Goal: Task Accomplishment & Management: Use online tool/utility

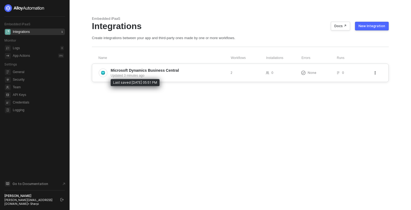
click at [167, 77] on div "Updated 3 minutes ago" at bounding box center [168, 75] width 115 height 5
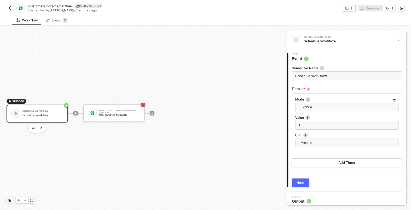
scroll to position [3, 0]
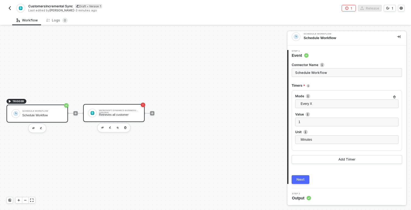
click at [115, 115] on div "Retrieves all customer" at bounding box center [119, 115] width 41 height 4
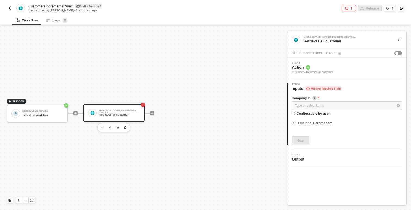
click at [297, 123] on div at bounding box center [294, 123] width 7 height 6
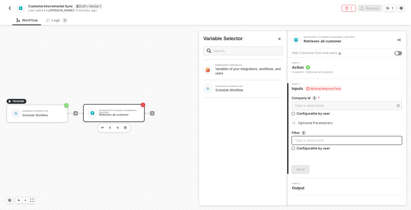
click at [299, 140] on div "Type or select items ﻿" at bounding box center [347, 140] width 104 height 5
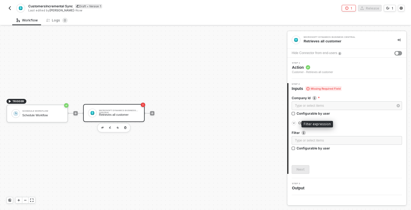
click at [304, 133] on img at bounding box center [303, 133] width 4 height 4
click at [293, 121] on icon "icon-arrow-right-small" at bounding box center [293, 122] width 3 height 3
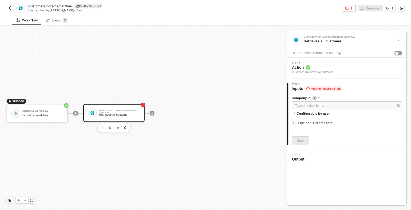
click at [295, 123] on icon "icon-arrow-right-small" at bounding box center [293, 122] width 3 height 3
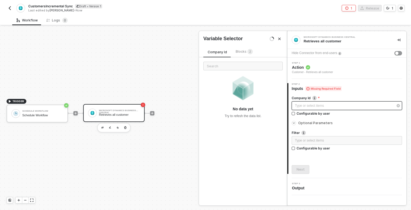
click at [300, 103] on div "Type or select items ﻿" at bounding box center [344, 105] width 98 height 5
click at [306, 106] on div "Type or select items ﻿" at bounding box center [344, 105] width 98 height 5
click at [244, 65] on input "text" at bounding box center [242, 66] width 79 height 9
click at [317, 105] on div "Type or select items ﻿" at bounding box center [344, 105] width 98 height 5
click at [292, 112] on input "Configurable by user" at bounding box center [293, 114] width 4 height 4
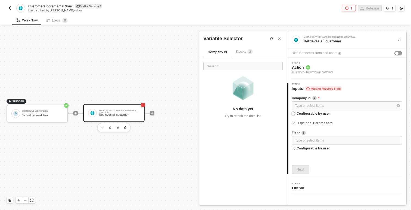
checkbox input "true"
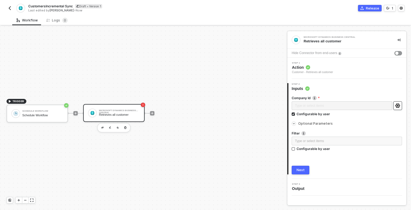
click at [399, 105] on icon "icon-settings" at bounding box center [397, 105] width 5 height 4
click at [350, 121] on div "Optional Parameters" at bounding box center [346, 124] width 110 height 6
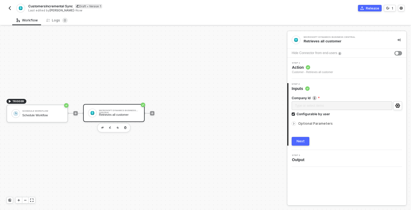
drag, startPoint x: 301, startPoint y: 143, endPoint x: 323, endPoint y: 131, distance: 24.5
click at [323, 131] on div "Company Id Type or select items ﻿ Configurable by user Optional Parameters Filt…" at bounding box center [346, 118] width 110 height 54
click at [292, 122] on div at bounding box center [293, 123] width 4 height 4
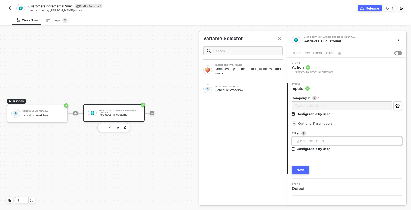
click at [303, 139] on div "Type or select items ﻿" at bounding box center [347, 141] width 104 height 5
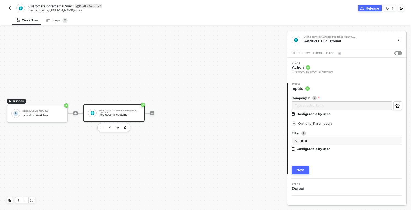
click at [300, 168] on div "Next" at bounding box center [300, 170] width 8 height 4
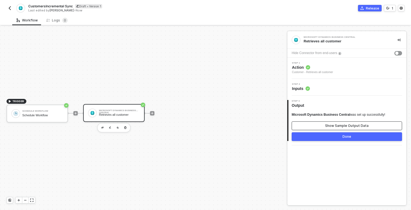
click at [308, 128] on button "Show Sample Output Data" at bounding box center [346, 125] width 110 height 9
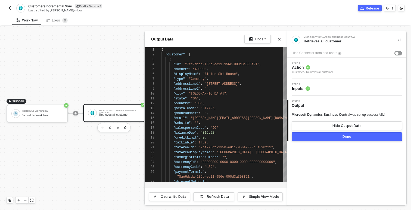
scroll to position [49, 0]
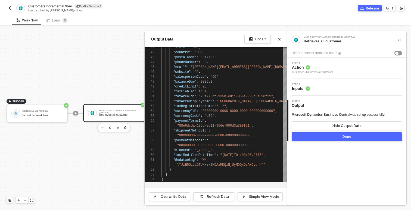
click at [308, 139] on button "Done" at bounding box center [346, 136] width 110 height 9
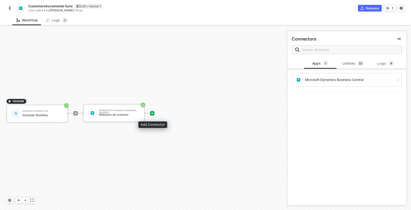
click at [150, 113] on icon "icon-play" at bounding box center [151, 113] width 3 height 3
click at [352, 67] on div "Utilities 3 2" at bounding box center [352, 63] width 33 height 10
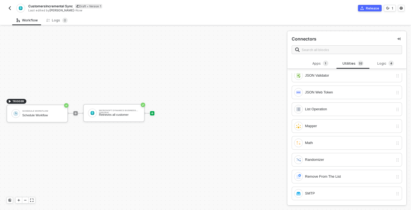
scroll to position [224, 0]
click at [149, 111] on div at bounding box center [152, 113] width 72 height 42
click at [151, 112] on icon "icon-play" at bounding box center [151, 113] width 3 height 3
click at [316, 127] on div "Mapper" at bounding box center [349, 125] width 88 height 6
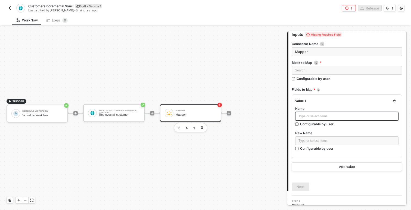
scroll to position [31, 0]
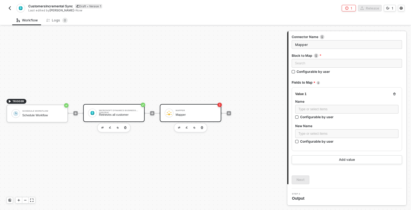
click at [97, 117] on div "Microsoft Dynamics Business Central Retrieves all customer" at bounding box center [118, 113] width 43 height 10
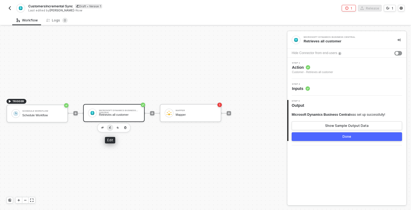
click at [110, 127] on img "button" at bounding box center [110, 127] width 2 height 2
click at [304, 71] on div "Customer - Retrieves all customer" at bounding box center [312, 72] width 41 height 4
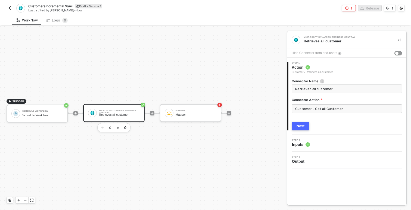
click at [318, 142] on div "Step 2 Inputs" at bounding box center [347, 143] width 118 height 8
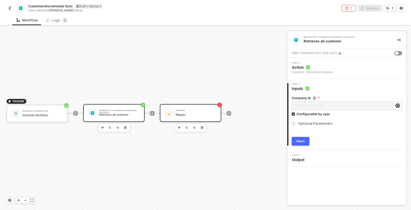
click at [177, 117] on div "Mapper Mapper" at bounding box center [195, 113] width 41 height 10
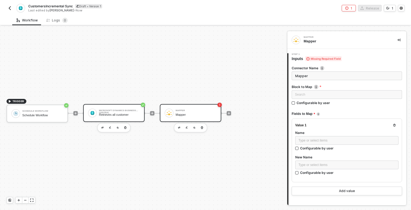
click at [107, 115] on div "Retrieves all customer" at bounding box center [119, 115] width 41 height 4
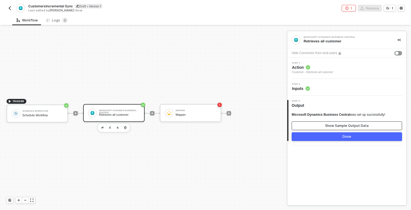
click at [321, 125] on button "Show Sample Output Data" at bounding box center [346, 125] width 110 height 9
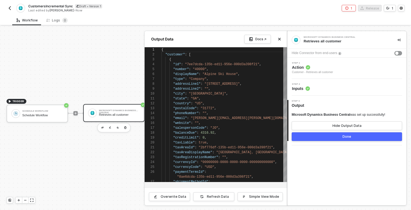
scroll to position [49, 0]
click at [280, 40] on icon "icon-close" at bounding box center [279, 38] width 3 height 3
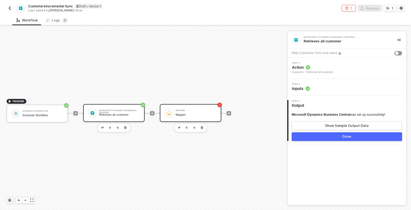
click at [177, 115] on div "Mapper" at bounding box center [195, 115] width 41 height 4
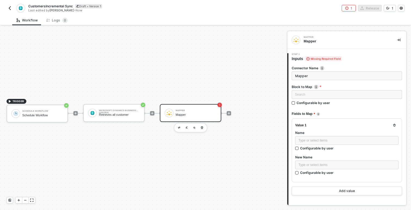
scroll to position [31, 0]
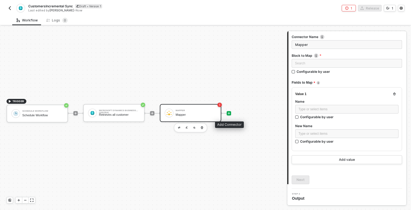
click at [228, 115] on div at bounding box center [228, 113] width 4 height 4
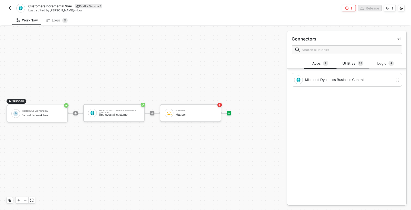
click at [349, 64] on div "Utilities 3 2" at bounding box center [353, 64] width 24 height 6
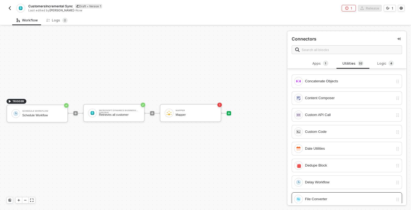
scroll to position [27, 0]
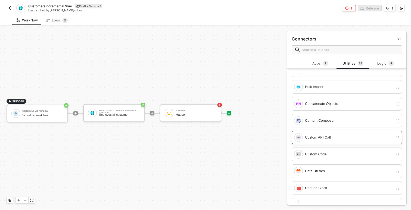
click at [321, 143] on div "Custom API Call" at bounding box center [346, 138] width 110 height 14
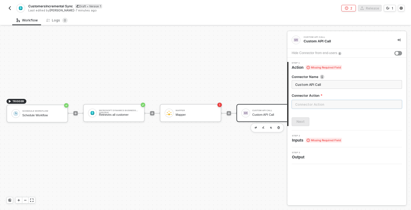
click at [308, 107] on input "text" at bounding box center [346, 104] width 110 height 9
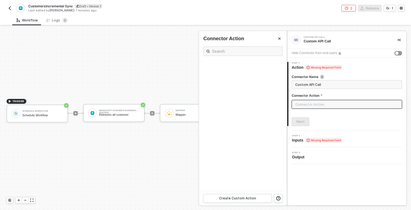
click at [304, 101] on input "text" at bounding box center [346, 104] width 110 height 9
click at [314, 101] on input "text" at bounding box center [346, 104] width 110 height 9
click at [332, 84] on input "Custom API Call" at bounding box center [346, 84] width 102 height 6
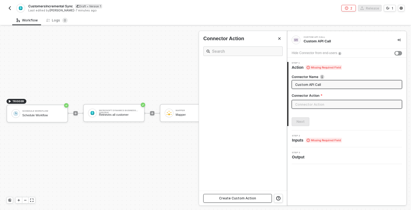
click at [240, 197] on div "Create Custom Action" at bounding box center [237, 198] width 37 height 4
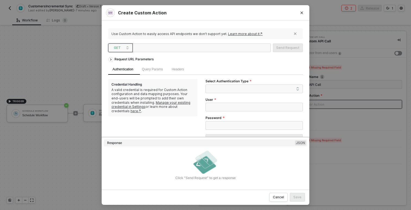
click at [121, 51] on span "GET" at bounding box center [121, 48] width 15 height 8
click at [113, 67] on div "POST" at bounding box center [120, 67] width 20 height 7
click at [191, 47] on div at bounding box center [201, 47] width 138 height 9
paste div
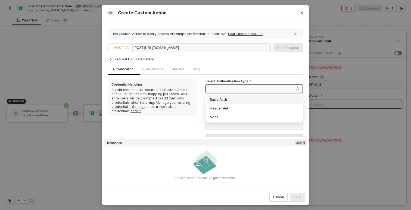
click at [228, 90] on span at bounding box center [255, 89] width 88 height 8
click at [221, 100] on div "Basic Auth" at bounding box center [254, 100] width 89 height 6
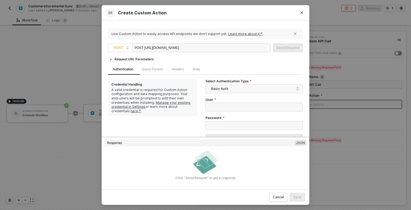
scroll to position [10, 0]
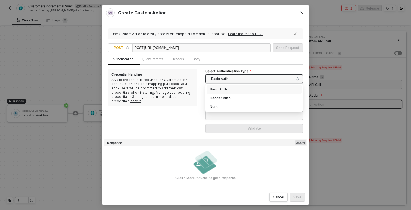
click at [218, 79] on span "Basic Auth" at bounding box center [255, 79] width 88 height 8
click at [217, 99] on div "Header Auth" at bounding box center [254, 98] width 89 height 6
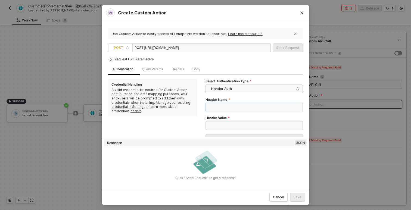
click at [224, 108] on input "Header Name" at bounding box center [253, 107] width 97 height 9
type input "X"
paste input "X-API-Key"
type input "X-API-Key"
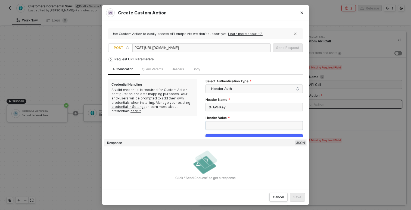
click at [216, 126] on input "Header Value" at bounding box center [253, 125] width 97 height 9
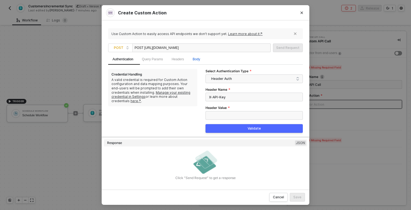
click at [200, 60] on span "Body" at bounding box center [196, 59] width 7 height 4
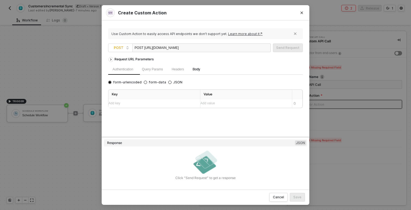
scroll to position [0, 0]
click at [127, 105] on div "Add key ﻿" at bounding box center [149, 103] width 82 height 5
click at [168, 82] on input "JSON" at bounding box center [169, 82] width 3 height 3
radio input "true"
radio input "false"
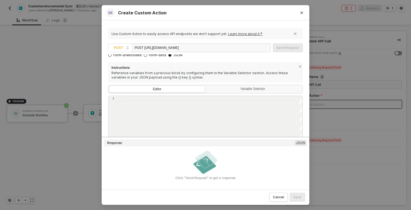
scroll to position [29, 0]
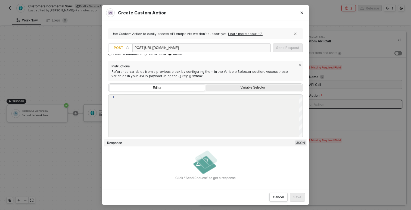
click at [229, 89] on div "Variable Selector" at bounding box center [253, 88] width 89 height 4
click at [206, 84] on input "Variable Selector" at bounding box center [206, 84] width 0 height 0
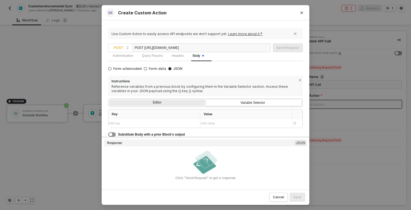
click at [170, 101] on div "Editor" at bounding box center [157, 103] width 96 height 8
click at [109, 99] on input "Editor" at bounding box center [109, 99] width 0 height 0
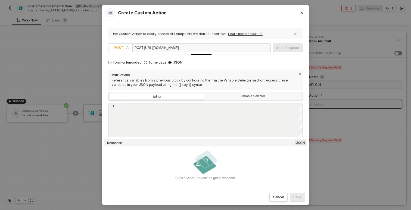
scroll to position [18, 0]
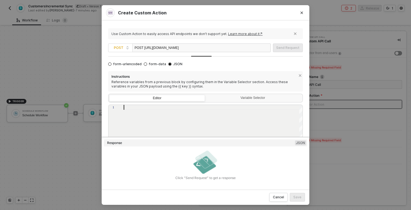
click at [178, 111] on div at bounding box center [213, 142] width 179 height 75
paste textarea "}"
type textarea "}"
click at [199, 170] on img at bounding box center [205, 162] width 27 height 27
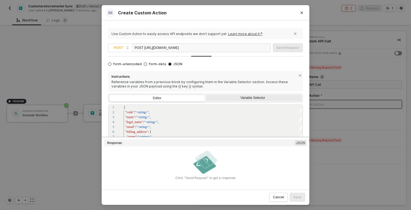
click at [225, 97] on div "Variable Selector" at bounding box center [253, 98] width 89 height 4
click at [206, 95] on input "Variable Selector" at bounding box center [206, 95] width 0 height 0
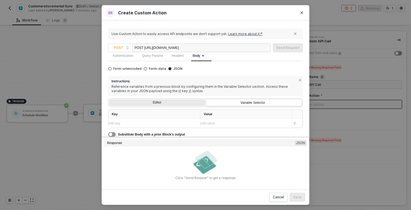
click at [171, 102] on div "Editor" at bounding box center [157, 103] width 96 height 8
click at [109, 99] on input "Editor" at bounding box center [109, 99] width 0 height 0
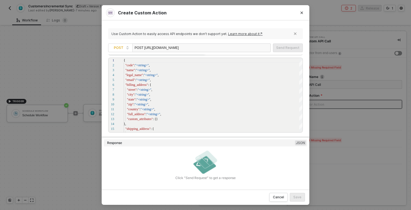
scroll to position [70, 0]
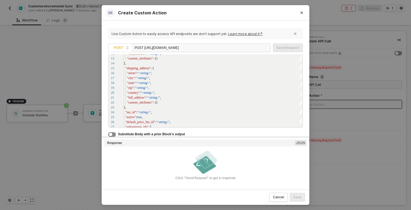
click at [113, 133] on button "button" at bounding box center [112, 134] width 8 height 4
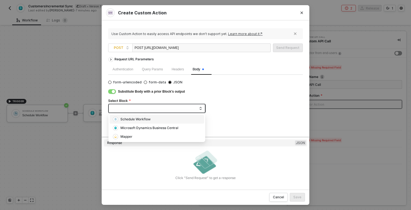
click at [137, 106] on span at bounding box center [158, 108] width 88 height 8
click at [136, 139] on div "Mapper" at bounding box center [157, 137] width 88 height 6
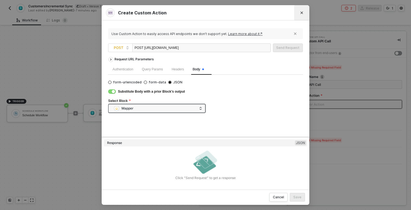
click at [303, 10] on button "Close" at bounding box center [301, 12] width 9 height 9
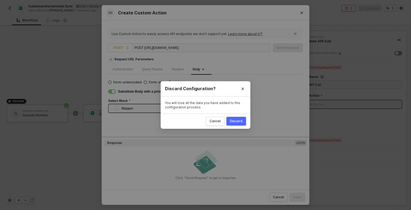
click at [233, 121] on div "Discard" at bounding box center [236, 121] width 12 height 4
radio input "true"
radio input "false"
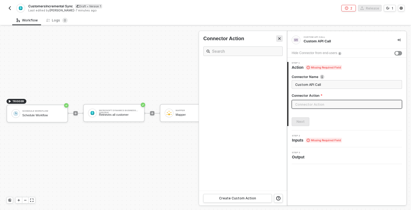
click at [281, 36] on button "Close" at bounding box center [279, 38] width 7 height 7
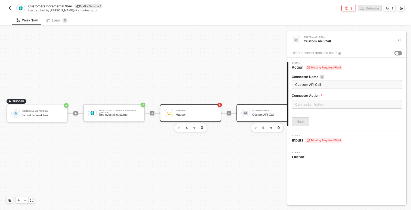
click at [189, 112] on div "Mapper Mapper" at bounding box center [195, 113] width 41 height 10
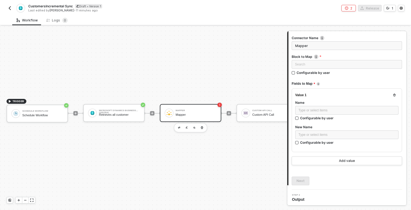
scroll to position [31, 0]
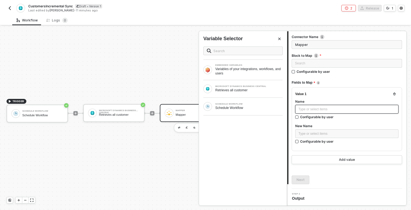
click at [308, 108] on div "Type or select items ﻿" at bounding box center [346, 109] width 97 height 5
click at [232, 90] on div "Retrieves all customer" at bounding box center [248, 90] width 67 height 4
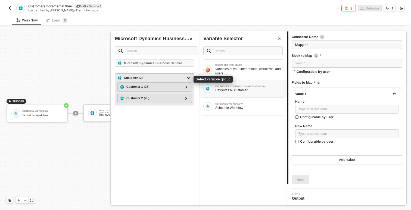
click at [175, 76] on div "Customer ( 2 )" at bounding box center [151, 78] width 68 height 7
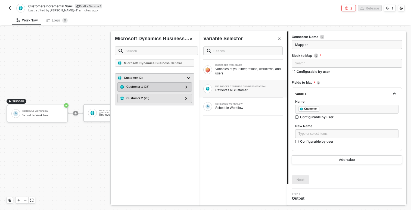
click at [179, 84] on div "Customer 1 ( 28 )" at bounding box center [151, 87] width 63 height 7
click at [188, 88] on div at bounding box center [186, 87] width 7 height 7
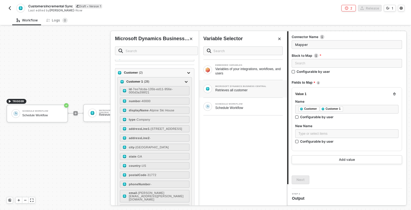
scroll to position [4, 0]
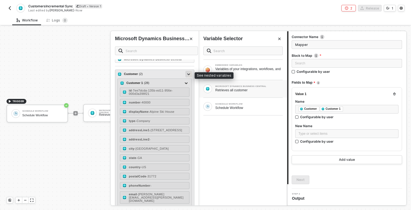
click at [185, 73] on div at bounding box center [188, 74] width 7 height 7
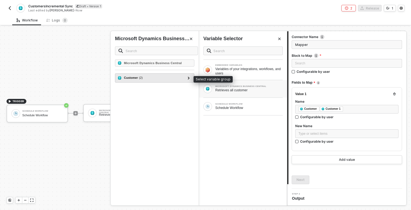
click at [131, 75] on div "Customer ( 2 )" at bounding box center [151, 78] width 68 height 7
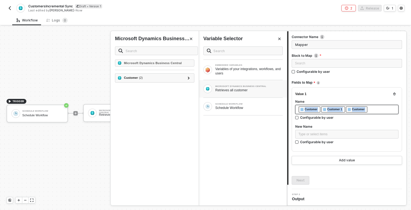
click at [373, 109] on div "﻿ ﻿ Customer ﻿ ﻿ Customer 1 ﻿ ﻿ Customer ﻿" at bounding box center [346, 109] width 97 height 7
click at [279, 36] on button "Close" at bounding box center [279, 39] width 7 height 7
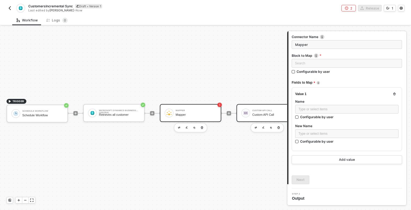
click at [249, 114] on div at bounding box center [245, 113] width 9 height 9
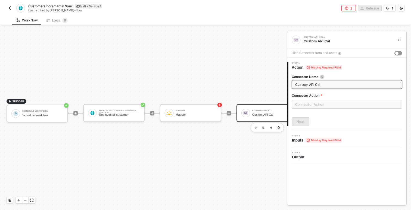
type input "Custom API Call"
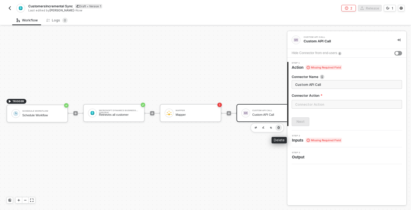
click at [277, 127] on icon "button" at bounding box center [278, 127] width 3 height 4
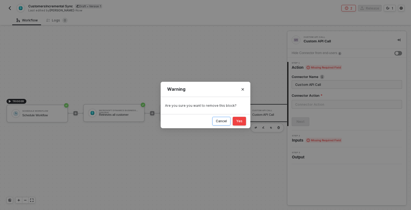
click at [219, 121] on div "Cancel" at bounding box center [221, 121] width 11 height 4
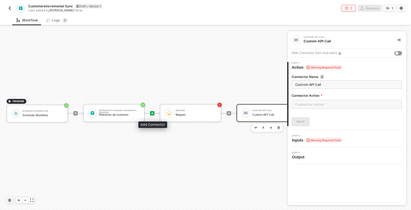
click at [152, 112] on icon "icon-play" at bounding box center [151, 113] width 3 height 3
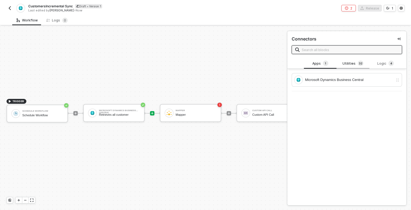
click at [350, 66] on div "Utilities 3 2" at bounding box center [353, 64] width 24 height 6
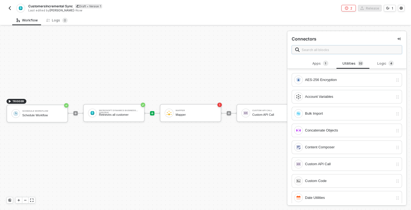
click at [327, 50] on input "text" at bounding box center [349, 50] width 97 height 6
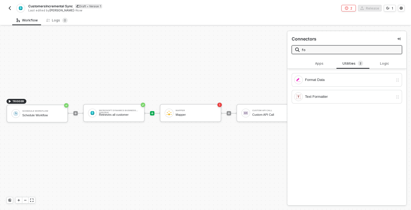
type input "f"
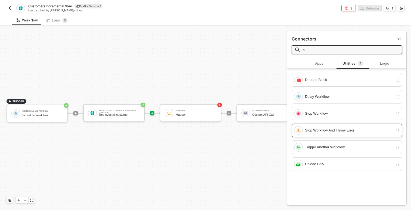
scroll to position [1, 0]
click at [382, 64] on div "Logic" at bounding box center [385, 63] width 24 height 4
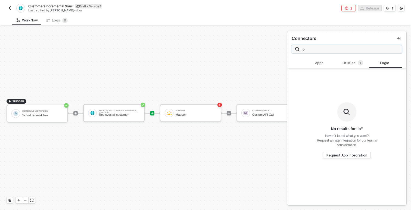
click at [308, 49] on input "lo" at bounding box center [349, 49] width 97 height 6
type input "l"
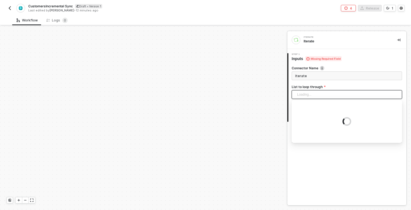
click at [311, 93] on input "search" at bounding box center [347, 94] width 104 height 8
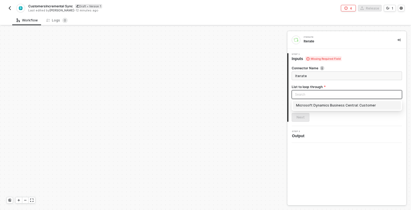
click at [319, 106] on div "Microsoft Dynamics Business Central: Customer" at bounding box center [347, 105] width 102 height 6
type input "Loop through Microsoft Dynamics Business Central: Customer"
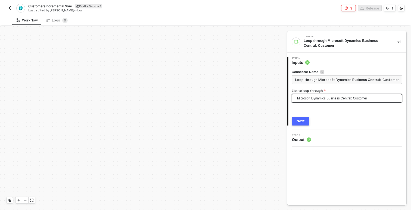
click at [300, 120] on div "Next" at bounding box center [300, 121] width 8 height 4
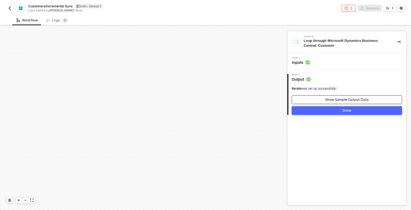
click at [304, 101] on button "Show Sample Output Data" at bounding box center [346, 99] width 110 height 9
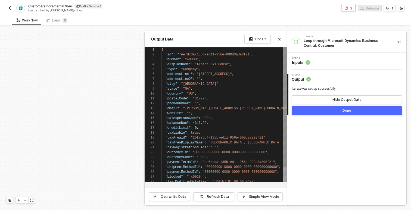
scroll to position [49, 0]
click at [349, 111] on div "Done" at bounding box center [346, 110] width 9 height 4
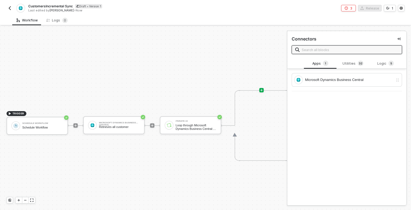
scroll to position [148, 0]
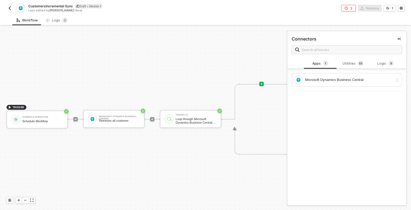
drag, startPoint x: 245, startPoint y: 171, endPoint x: 118, endPoint y: 158, distance: 127.0
click at [118, 158] on div "TRIGGER Schedule Workflow Schedule Workflow Microsoft Dynamics Business Central…" at bounding box center [300, 118] width 600 height 481
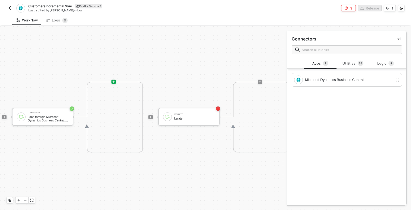
scroll to position [150, 149]
click at [199, 118] on div "Iterate" at bounding box center [192, 119] width 41 height 4
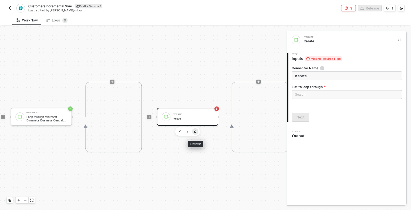
click at [196, 130] on icon "button" at bounding box center [194, 131] width 3 height 4
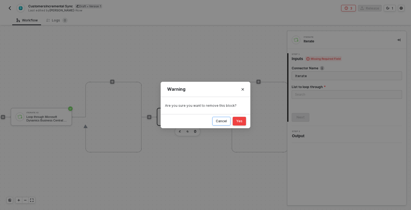
click at [219, 122] on div "Cancel" at bounding box center [221, 121] width 11 height 4
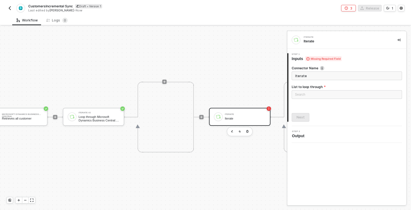
scroll to position [150, 101]
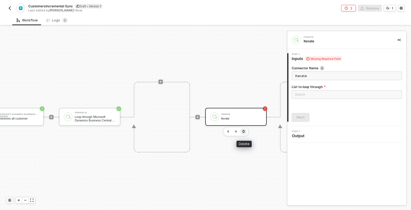
click at [243, 132] on icon "button" at bounding box center [243, 131] width 2 height 3
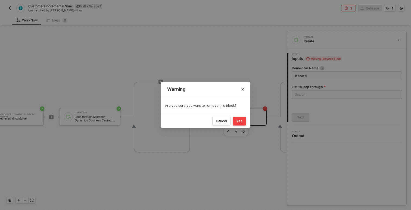
click at [238, 120] on div "Yes" at bounding box center [239, 121] width 6 height 4
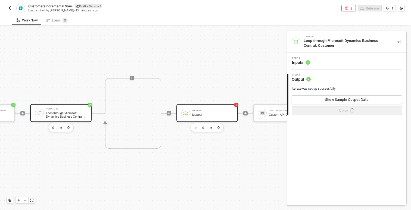
scroll to position [10, 132]
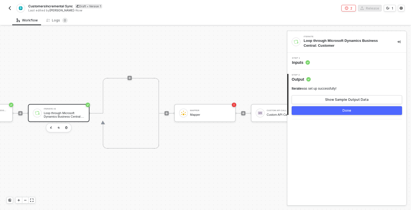
click at [317, 65] on div "Step 1 Inputs" at bounding box center [347, 61] width 118 height 8
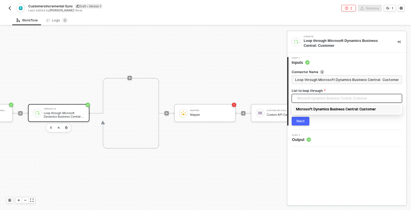
drag, startPoint x: 382, startPoint y: 100, endPoint x: 309, endPoint y: 97, distance: 72.9
click at [309, 97] on span "Microsoft Dynamics Business Central: Customer" at bounding box center [348, 98] width 102 height 8
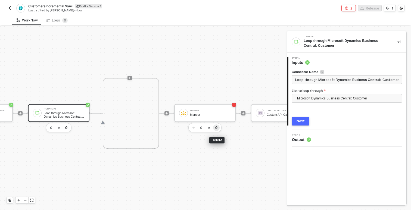
click at [216, 126] on icon "button" at bounding box center [216, 127] width 2 height 3
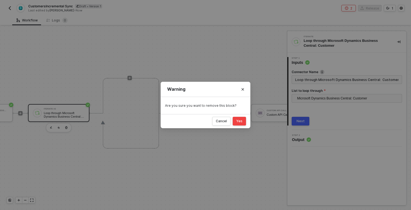
click at [238, 123] on div "Yes" at bounding box center [239, 121] width 6 height 4
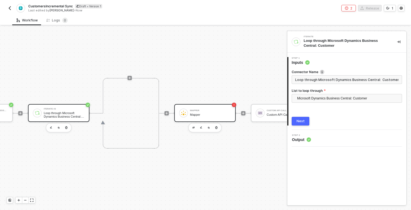
scroll to position [10, 124]
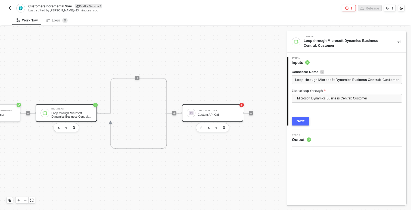
click at [218, 116] on div "Custom API Call" at bounding box center [217, 115] width 41 height 4
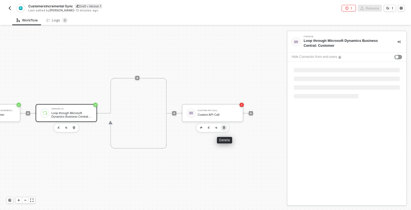
click at [222, 128] on icon "button" at bounding box center [223, 127] width 3 height 4
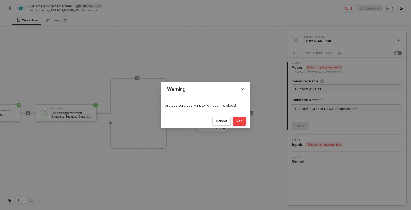
click at [240, 119] on div "Yes" at bounding box center [239, 121] width 6 height 4
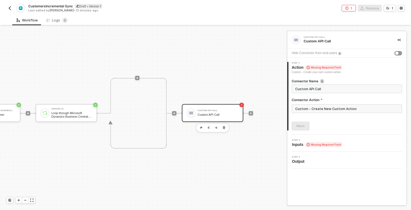
scroll to position [10, 48]
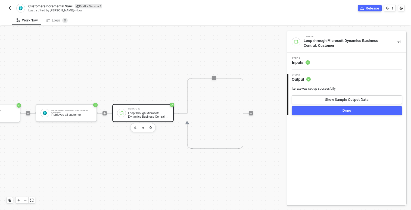
click at [316, 109] on button "Done" at bounding box center [346, 110] width 110 height 9
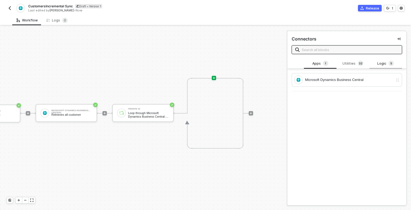
click at [382, 62] on div "Logic 5" at bounding box center [385, 64] width 24 height 6
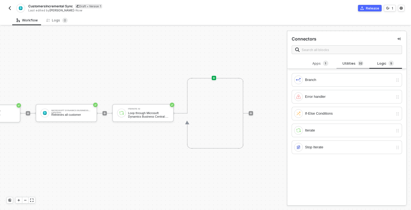
click at [347, 64] on div "Utilities 3 2" at bounding box center [353, 64] width 24 height 6
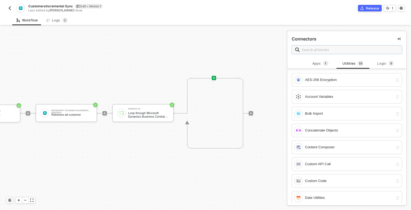
click at [320, 50] on input "text" at bounding box center [349, 50] width 97 height 6
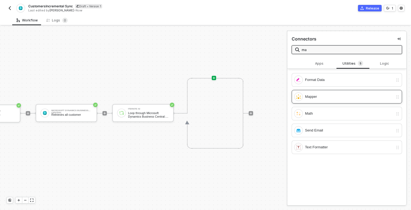
type input "ma"
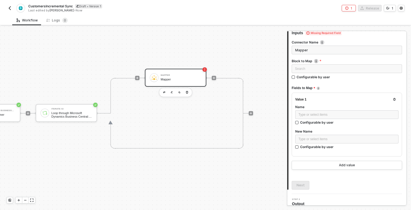
scroll to position [31, 0]
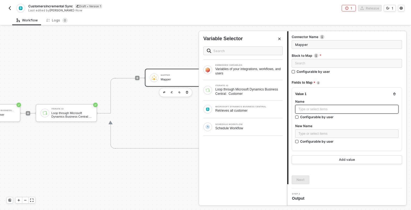
click at [302, 107] on div "Type or select items ﻿" at bounding box center [346, 109] width 97 height 5
click at [244, 95] on div "Loop through Microsoft Dynamics Business Central: Customer" at bounding box center [248, 91] width 67 height 9
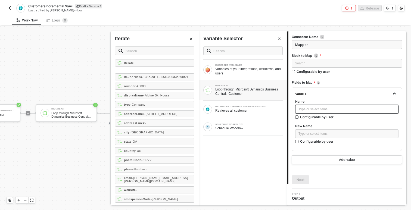
click at [305, 110] on div "Type or select items ﻿" at bounding box center [346, 109] width 97 height 5
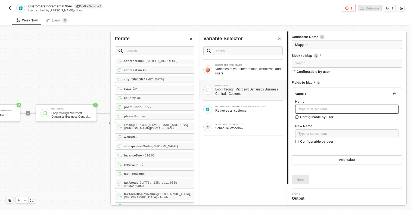
scroll to position [0, 0]
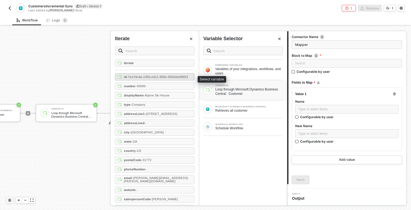
click at [136, 78] on span "- 7ee7dcda-135b-ed11-956e-000d3a398f21" at bounding box center [158, 76] width 62 height 3
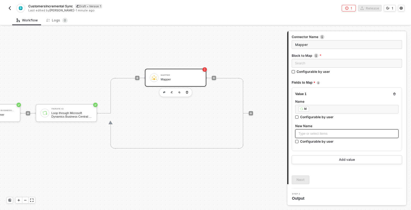
click at [310, 132] on div "Type or select items ﻿" at bounding box center [346, 133] width 97 height 5
click at [304, 158] on button "Add value" at bounding box center [346, 159] width 110 height 9
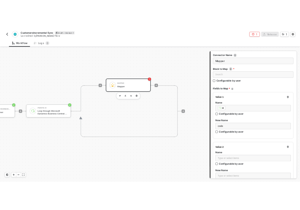
scroll to position [99, 0]
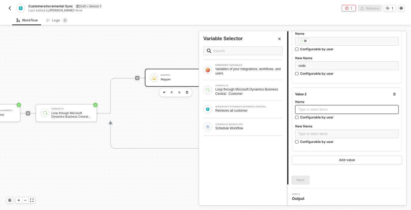
click at [303, 109] on div "Type or select items ﻿" at bounding box center [346, 109] width 97 height 5
click at [229, 93] on div "Loop through Microsoft Dynamics Business Central: Customer" at bounding box center [248, 91] width 67 height 9
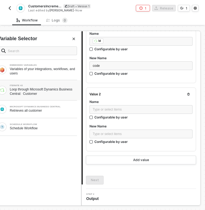
click at [48, 92] on div "Loop through Microsoft Dynamics Business Central: Customer" at bounding box center [43, 91] width 67 height 9
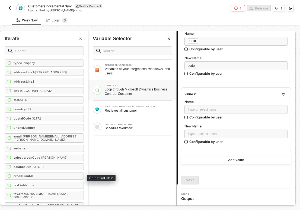
scroll to position [0, 0]
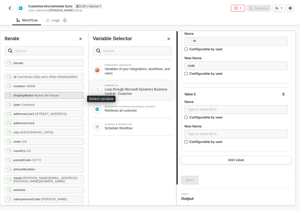
click at [43, 97] on span "- Alpine Ski House" at bounding box center [46, 95] width 26 height 3
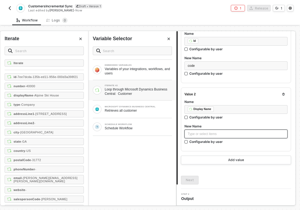
click at [193, 135] on div "Type or select items ﻿" at bounding box center [236, 133] width 97 height 5
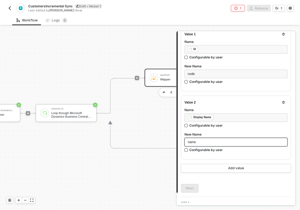
scroll to position [99, 0]
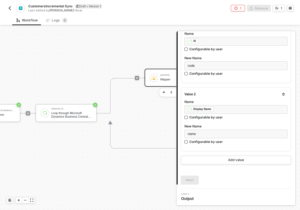
click at [205, 168] on div "Connector Name Mapper Block to Map Search Configurable by user Fields to Map Va…" at bounding box center [236, 73] width 110 height 222
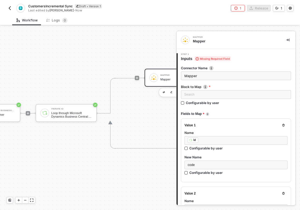
click at [204, 59] on span "Missing Required Field" at bounding box center [213, 58] width 36 height 5
click at [197, 59] on icon at bounding box center [197, 59] width 3 height 4
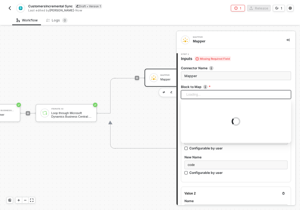
click at [192, 96] on div "Loading..." at bounding box center [236, 94] width 110 height 9
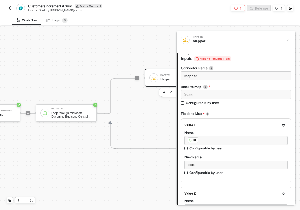
click at [159, 49] on div "Mapper Mapper" at bounding box center [180, 78] width 71 height 71
click at [150, 50] on div "Mapper Mapper" at bounding box center [180, 78] width 71 height 71
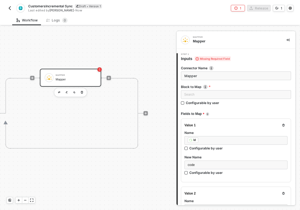
scroll to position [10, 234]
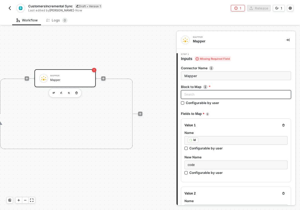
click at [188, 93] on div "Search" at bounding box center [236, 94] width 110 height 9
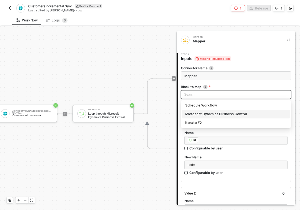
scroll to position [10, 86]
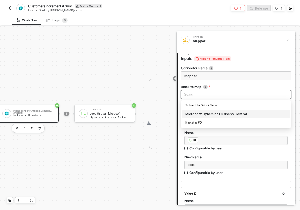
click at [29, 115] on div "Retrieves all customer" at bounding box center [33, 116] width 41 height 4
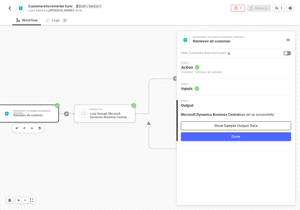
click at [208, 124] on button "Show Sample Output Data" at bounding box center [236, 125] width 110 height 9
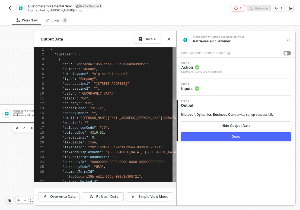
scroll to position [49, 0]
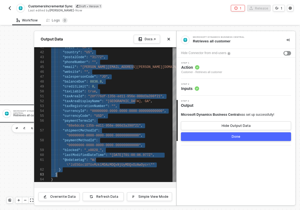
type textarea ""00000000-0000-0000-0000-000000000000", "blocked": "_x0020_", "lastModifiedDate…"
drag, startPoint x: 61, startPoint y: 60, endPoint x: 124, endPoint y: 172, distance: 128.0
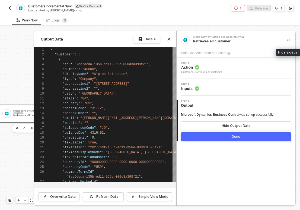
click at [289, 40] on icon "icon-collapse-right" at bounding box center [288, 39] width 3 height 3
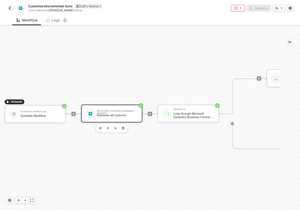
scroll to position [10, 0]
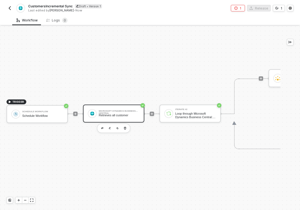
click at [99, 115] on div "Retrieves all customer" at bounding box center [119, 116] width 41 height 4
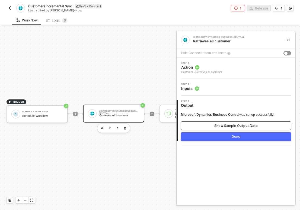
click at [216, 124] on div "Show Sample Output Data" at bounding box center [236, 126] width 43 height 4
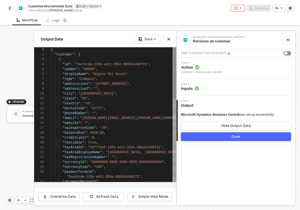
scroll to position [49, 0]
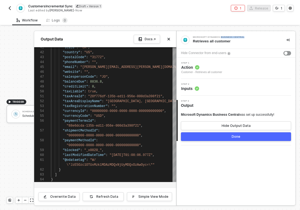
drag, startPoint x: 222, startPoint y: 37, endPoint x: 253, endPoint y: 37, distance: 30.7
click at [253, 37] on div "Microsoft Dynamics Business Central" at bounding box center [233, 37] width 81 height 2
copy div "Business Central"
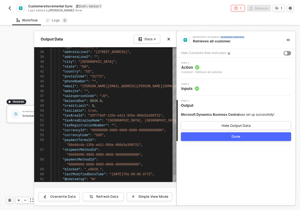
type textarea ""salespersonCode": "JO", "balanceDue": 8836.8, "creditLimit": 0, "taxLiable": t…"
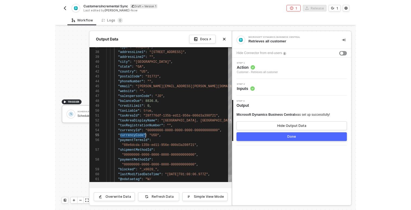
scroll to position [39, 37]
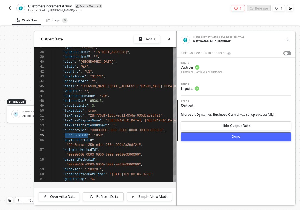
drag, startPoint x: 65, startPoint y: 136, endPoint x: 88, endPoint y: 136, distance: 23.1
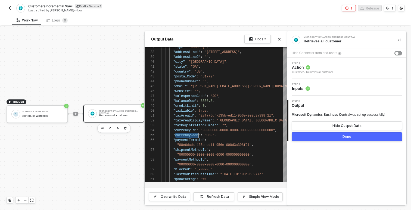
click at [126, 86] on div at bounding box center [205, 118] width 411 height 184
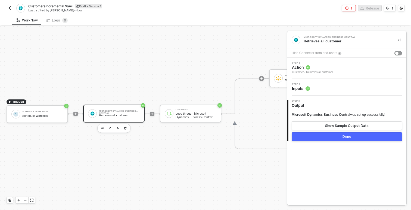
click at [310, 89] on div "Step 2 Inputs" at bounding box center [347, 87] width 118 height 8
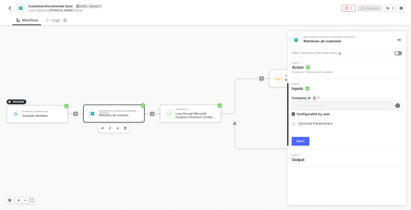
click at [348, 34] on div "Microsoft Dynamics Business Central Retrieves all customer" at bounding box center [346, 40] width 119 height 18
click at [214, 62] on div "TRIGGER Schedule Workflow Schedule Workflow Microsoft Dynamics Business Central…" at bounding box center [188, 114] width 377 height 194
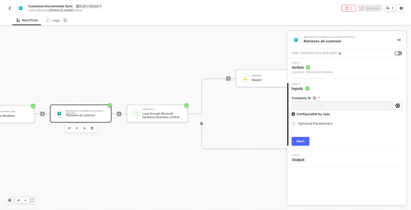
scroll to position [10, 38]
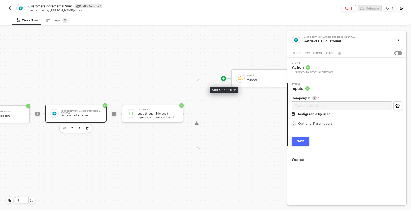
click at [222, 78] on icon "icon-play" at bounding box center [223, 78] width 3 height 3
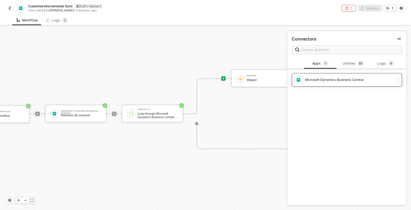
click at [311, 79] on div "Microsoft Dynamics Business Central" at bounding box center [349, 80] width 88 height 6
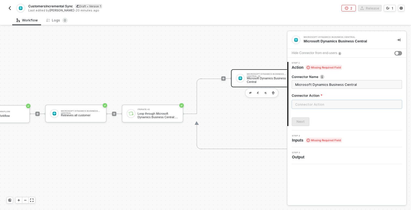
click at [306, 103] on input "text" at bounding box center [346, 104] width 110 height 9
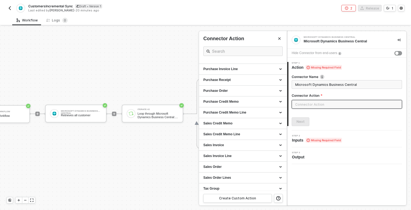
scroll to position [211, 0]
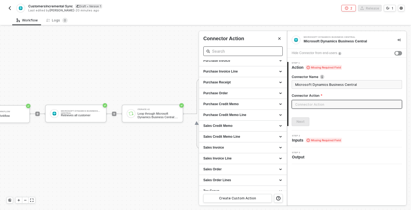
click at [218, 52] on input "text" at bounding box center [243, 51] width 62 height 7
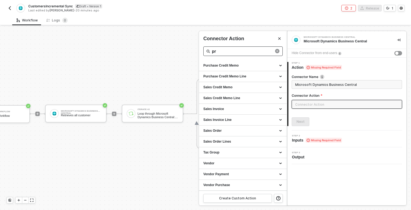
scroll to position [62, 0]
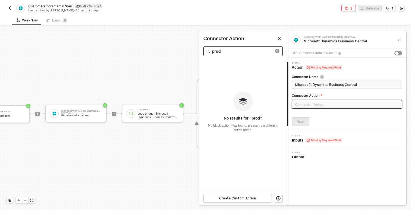
type input "prod"
click at [277, 52] on icon "close-circle" at bounding box center [277, 51] width 4 height 4
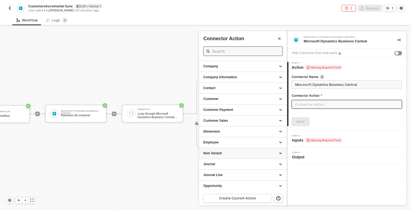
scroll to position [59, 0]
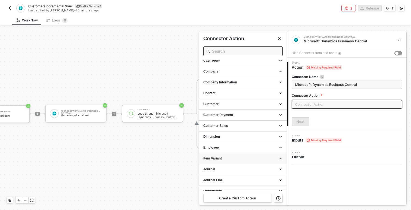
click at [239, 159] on div "Item Variant" at bounding box center [242, 158] width 79 height 5
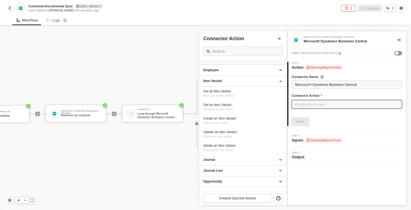
scroll to position [139, 0]
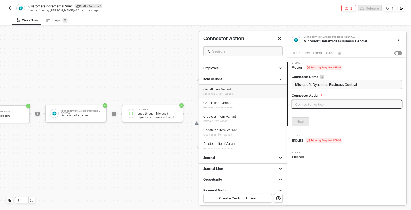
click at [227, 92] on span "Retrieves all item variants" at bounding box center [218, 93] width 31 height 3
type input "Retrieves all item variants"
type input "Item Variant - Get all Item Variant"
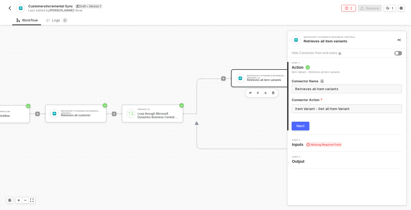
click at [300, 125] on div "Next" at bounding box center [300, 126] width 8 height 4
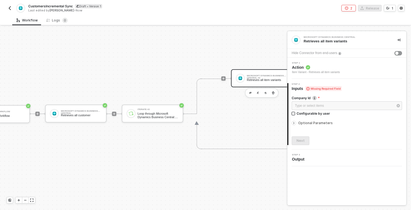
click at [293, 113] on input "Configurable by user" at bounding box center [293, 114] width 4 height 4
checkbox input "true"
click at [297, 140] on div "Next" at bounding box center [300, 141] width 8 height 4
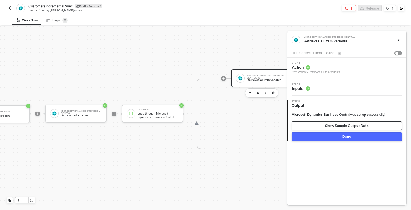
click at [303, 127] on button "Show Sample Output Data" at bounding box center [346, 125] width 110 height 9
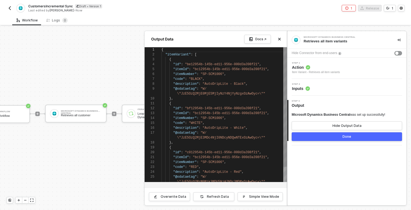
scroll to position [44, 0]
type textarea "}, { "id": "bf12954b-145b-ed11-956e-000d3a398f21", "itemId": "bc12954b-145b-ed1…"
drag, startPoint x: 175, startPoint y: 119, endPoint x: 195, endPoint y: 120, distance: 19.8
click at [260, 37] on div "Docs ↗" at bounding box center [260, 39] width 11 height 4
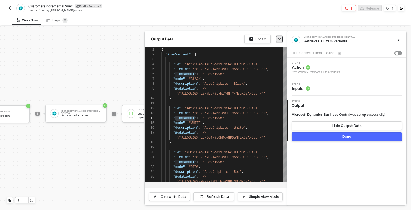
click at [281, 37] on button "Close" at bounding box center [279, 39] width 7 height 7
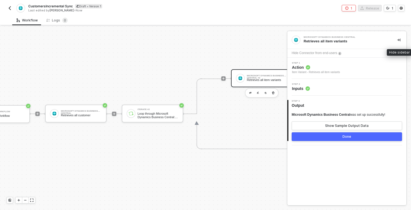
click at [397, 38] on icon "icon-collapse-right" at bounding box center [398, 39] width 3 height 3
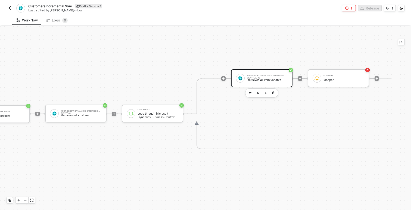
click at [237, 80] on div at bounding box center [240, 78] width 9 height 9
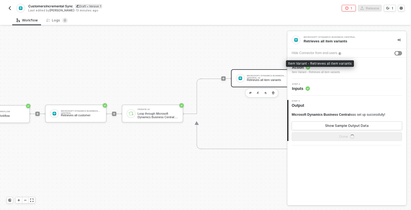
click at [296, 69] on span "Action" at bounding box center [316, 67] width 48 height 5
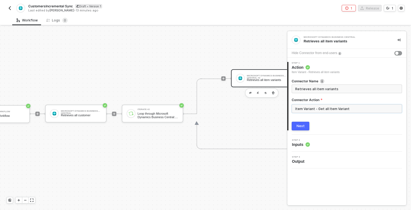
click at [306, 107] on input "Item Variant - Get all Item Variant" at bounding box center [346, 108] width 110 height 9
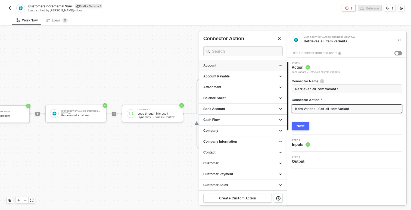
click at [256, 67] on div "Account" at bounding box center [242, 65] width 79 height 5
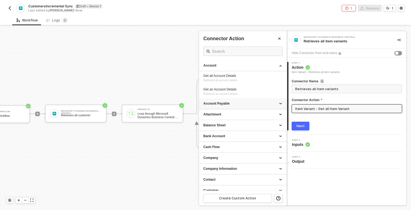
click at [254, 102] on div "Account Payable" at bounding box center [242, 103] width 79 height 5
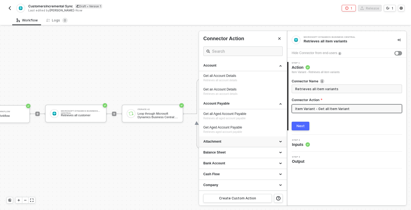
click at [243, 143] on div "Attachment" at bounding box center [242, 141] width 79 height 5
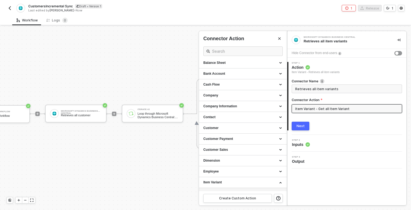
scroll to position [158, 0]
click at [235, 106] on div "Company Information" at bounding box center [242, 106] width 79 height 5
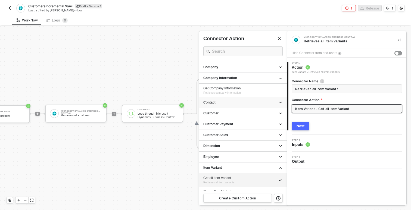
scroll to position [188, 0]
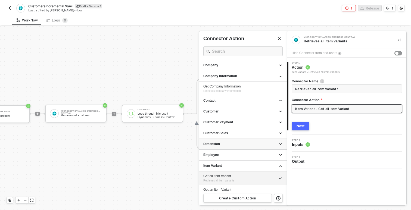
click at [243, 143] on div "Dimension" at bounding box center [242, 144] width 79 height 5
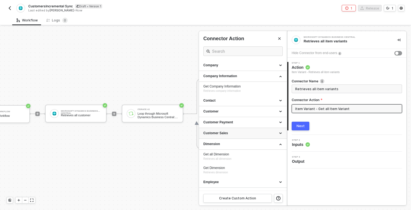
click at [241, 134] on div "Customer Sales" at bounding box center [242, 133] width 79 height 5
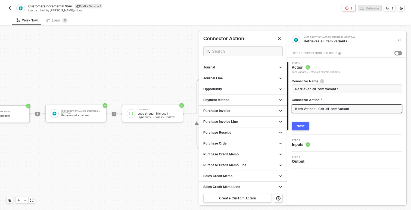
scroll to position [407, 0]
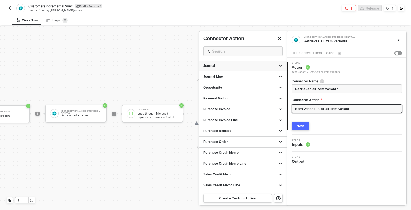
click at [221, 66] on div "Journal" at bounding box center [242, 66] width 79 height 5
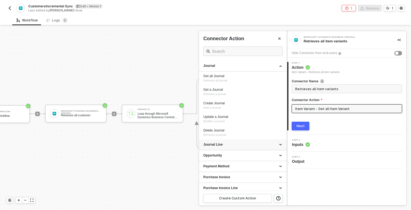
click at [213, 149] on div "Journal Line" at bounding box center [243, 144] width 88 height 11
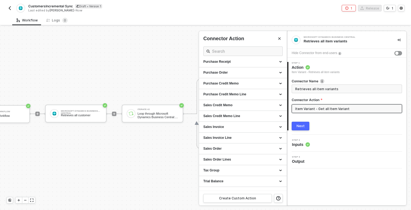
scroll to position [615, 0]
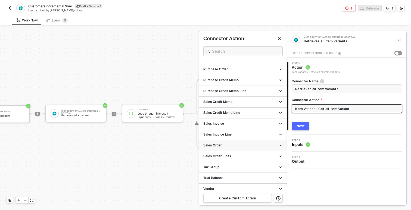
click at [213, 145] on div "Sales Order" at bounding box center [242, 145] width 79 height 5
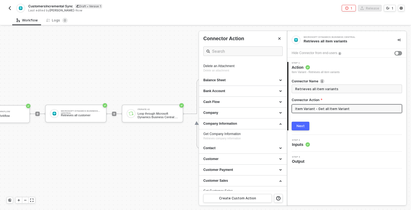
scroll to position [0, 0]
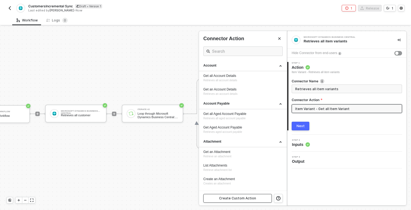
click at [225, 199] on div "Create Custom Action" at bounding box center [237, 198] width 37 height 4
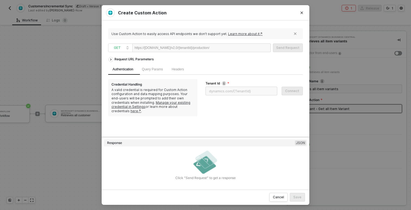
paste div
click at [221, 93] on input "Tenant Id" at bounding box center [241, 91] width 72 height 9
click at [154, 71] on div "Query Params" at bounding box center [152, 69] width 21 height 5
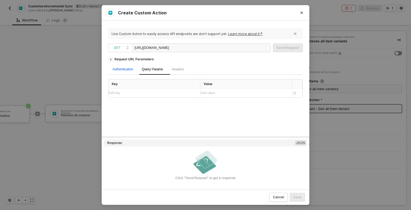
click at [128, 71] on div "Authentication" at bounding box center [122, 69] width 21 height 5
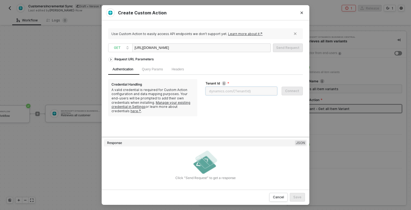
click at [219, 92] on input "Tenant Id" at bounding box center [241, 91] width 72 height 9
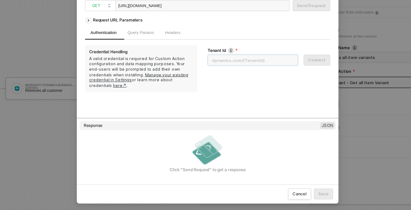
scroll to position [0, 0]
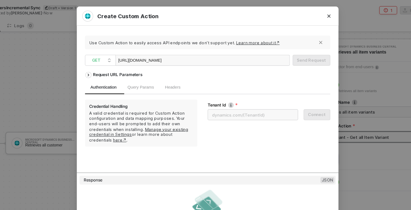
click at [86, 50] on div "Create Custom Action Use Custom Action to easily access API endpoints we don’t …" at bounding box center [205, 105] width 411 height 210
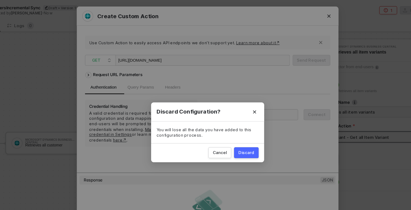
click at [239, 121] on div "Discard" at bounding box center [236, 121] width 12 height 4
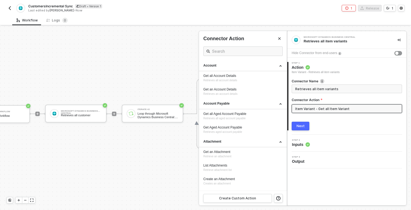
click at [11, 6] on button "button" at bounding box center [10, 8] width 7 height 7
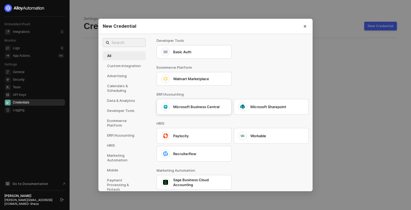
click at [188, 110] on div "Microsoft Business Central" at bounding box center [194, 106] width 66 height 9
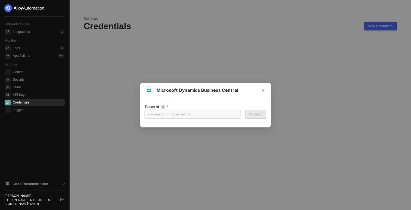
click at [184, 116] on input "Tenant Id" at bounding box center [192, 114] width 96 height 9
paste input "9f067dfa-b15f-45bd-b49e-4c147e50a4ed"
type input "9f067dfa-b15f-45bd-b49e-4c147e50a4ed"
click at [262, 113] on div "Connect" at bounding box center [255, 114] width 14 height 4
click at [256, 116] on button "Connect" at bounding box center [255, 114] width 21 height 9
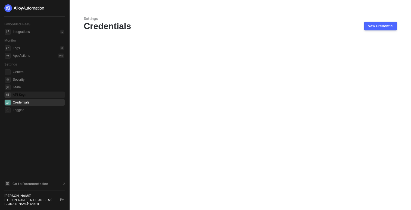
click at [17, 96] on span "API Keys" at bounding box center [38, 95] width 51 height 7
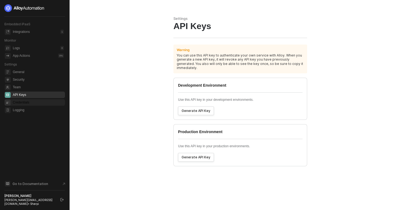
click at [21, 100] on span "Credentials" at bounding box center [38, 102] width 51 height 7
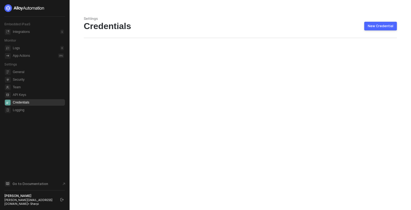
click at [374, 31] on div "Credentials New Credential" at bounding box center [240, 26] width 313 height 10
click at [373, 26] on div "New Credential" at bounding box center [380, 26] width 26 height 4
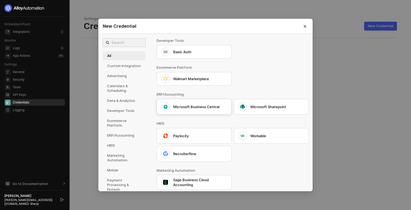
click at [189, 106] on div "Microsoft Business Central" at bounding box center [200, 106] width 54 height 5
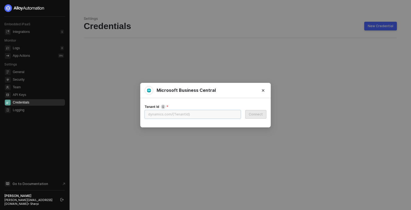
click at [182, 114] on input "Tenant Id" at bounding box center [192, 114] width 96 height 9
click at [265, 89] on button "Close" at bounding box center [263, 90] width 9 height 9
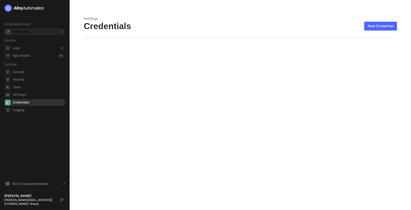
click at [19, 32] on div "Integrations" at bounding box center [21, 32] width 17 height 5
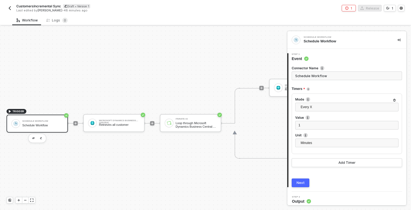
scroll to position [10, 0]
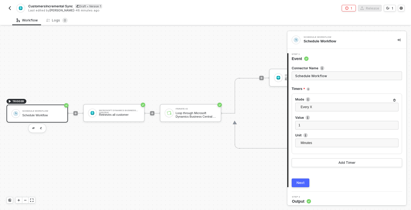
click at [350, 7] on button "1" at bounding box center [348, 8] width 14 height 7
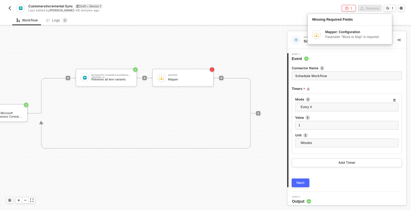
scroll to position [10, 198]
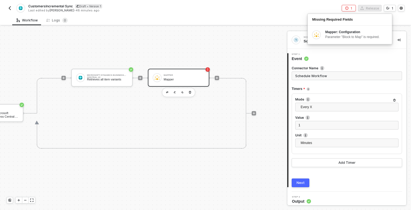
click at [181, 78] on div "Mapper" at bounding box center [183, 80] width 41 height 4
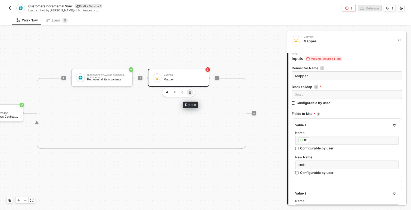
click at [191, 91] on icon "button" at bounding box center [189, 92] width 3 height 4
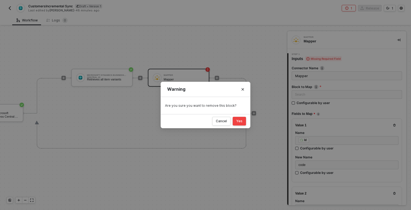
click at [241, 120] on div "Yes" at bounding box center [239, 121] width 6 height 4
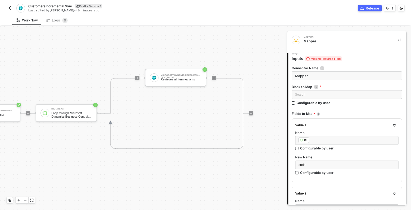
scroll to position [10, 124]
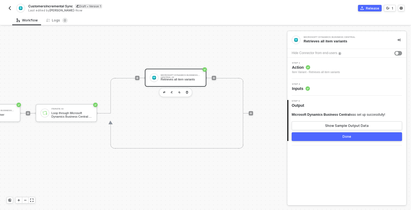
click at [161, 78] on div "Retrieves all item variants" at bounding box center [180, 80] width 41 height 4
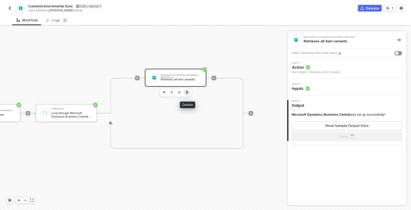
click at [186, 92] on icon "button" at bounding box center [187, 92] width 2 height 3
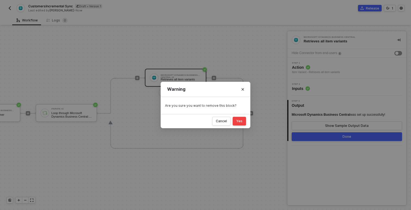
click at [240, 121] on div "Yes" at bounding box center [239, 121] width 6 height 4
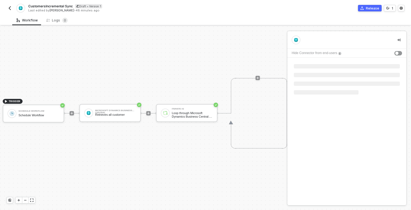
scroll to position [10, 0]
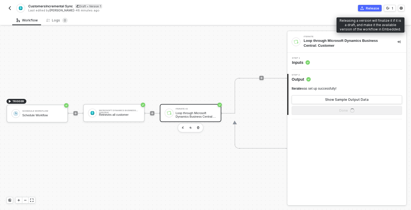
click at [367, 6] on div "Release" at bounding box center [372, 8] width 13 height 5
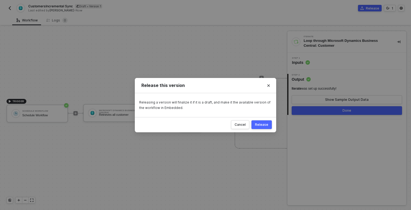
click at [269, 126] on button "Release" at bounding box center [261, 124] width 20 height 9
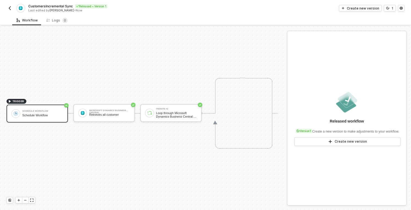
click at [9, 7] on img "button" at bounding box center [10, 8] width 4 height 4
